Goal: Navigation & Orientation: Find specific page/section

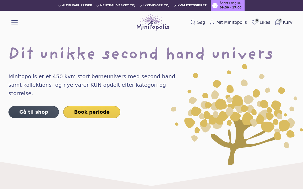
click at [79, 106] on link "Book periode" at bounding box center [91, 112] width 57 height 12
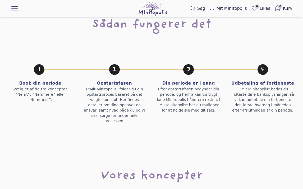
scroll to position [428, 0]
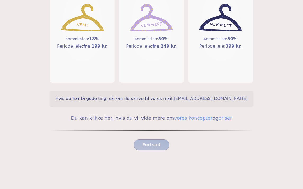
scroll to position [112, 0]
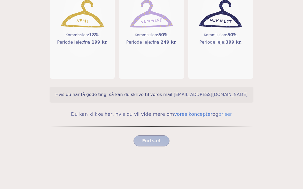
click at [178, 113] on link "vores koncepter" at bounding box center [193, 114] width 38 height 6
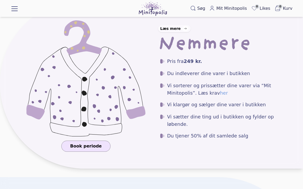
scroll to position [310, 0]
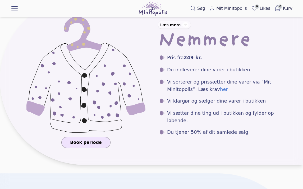
click at [220, 89] on link "her" at bounding box center [224, 89] width 8 height 6
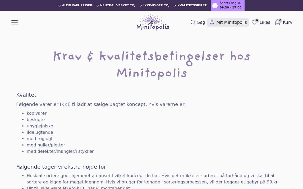
click at [234, 22] on span "Mit Minitopolis" at bounding box center [231, 22] width 31 height 6
